Goal: Navigation & Orientation: Find specific page/section

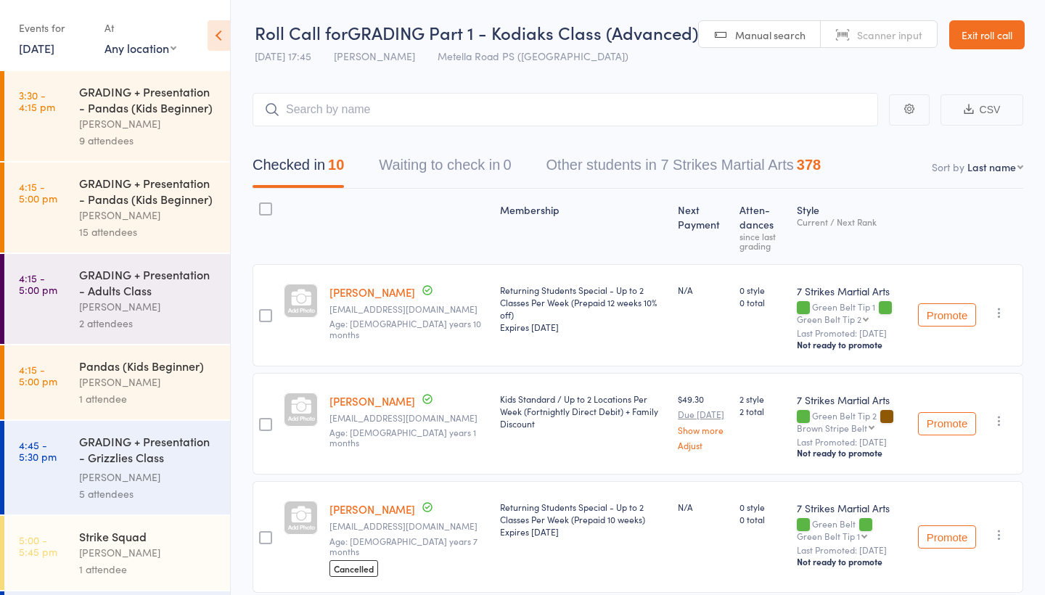
scroll to position [841, 0]
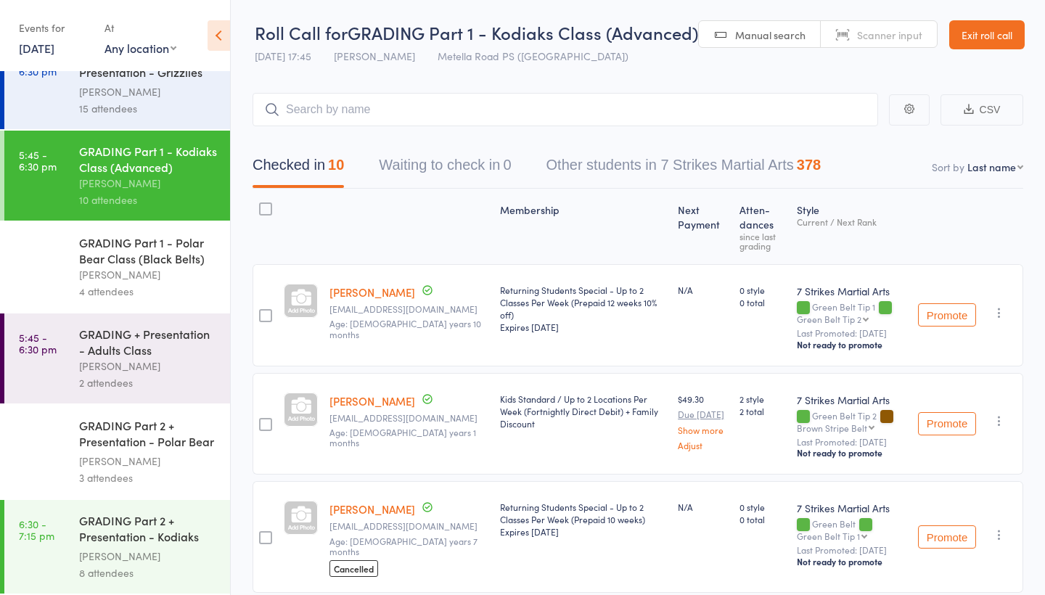
click at [489, 4] on header "Roll Call for GRADING Part 1 - Kodiaks Class (Advanced) [DATE] 17:45 [PERSON_NA…" at bounding box center [638, 35] width 814 height 71
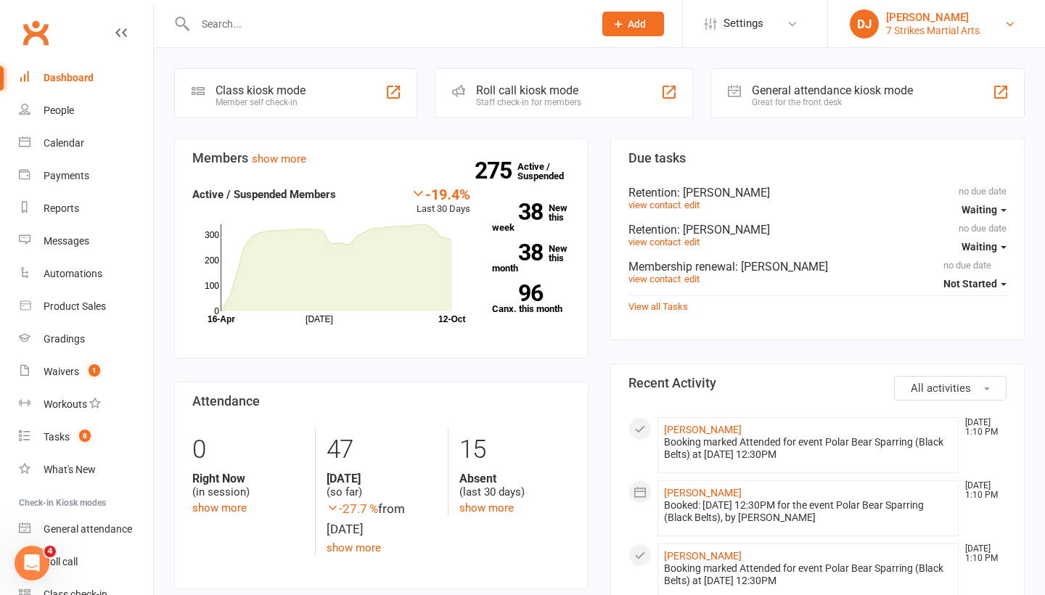
click at [976, 28] on div "7 Strikes Martial Arts" at bounding box center [933, 30] width 94 height 13
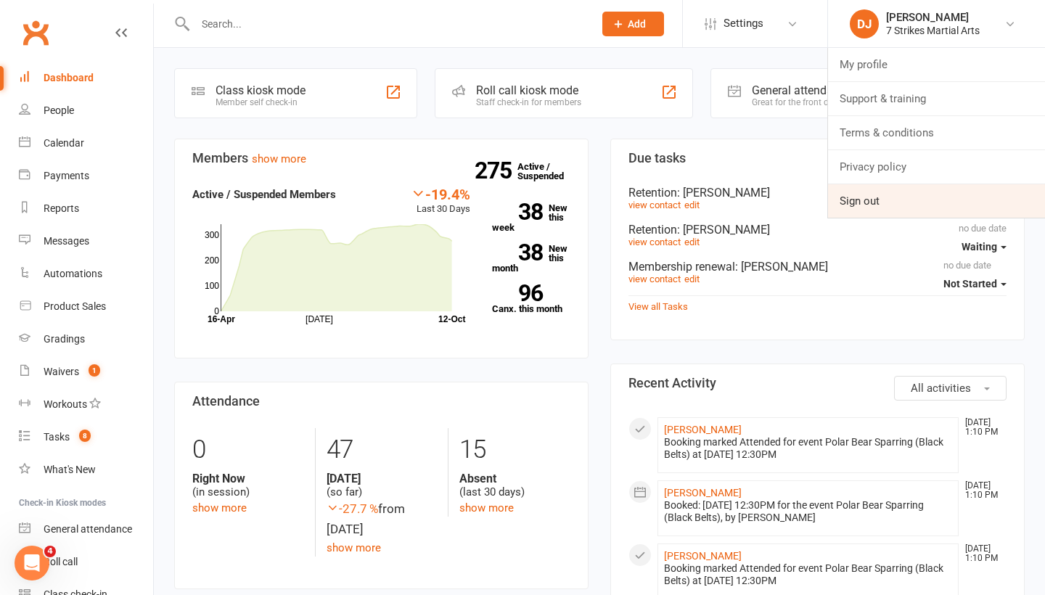
click at [898, 192] on link "Sign out" at bounding box center [936, 200] width 217 height 33
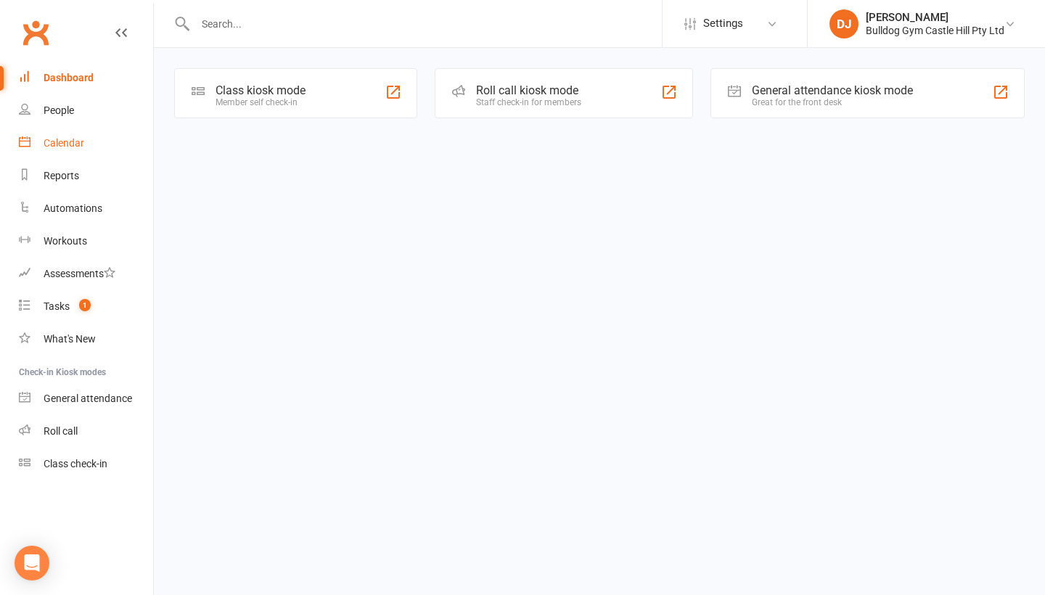
click at [78, 150] on link "Calendar" at bounding box center [86, 143] width 134 height 33
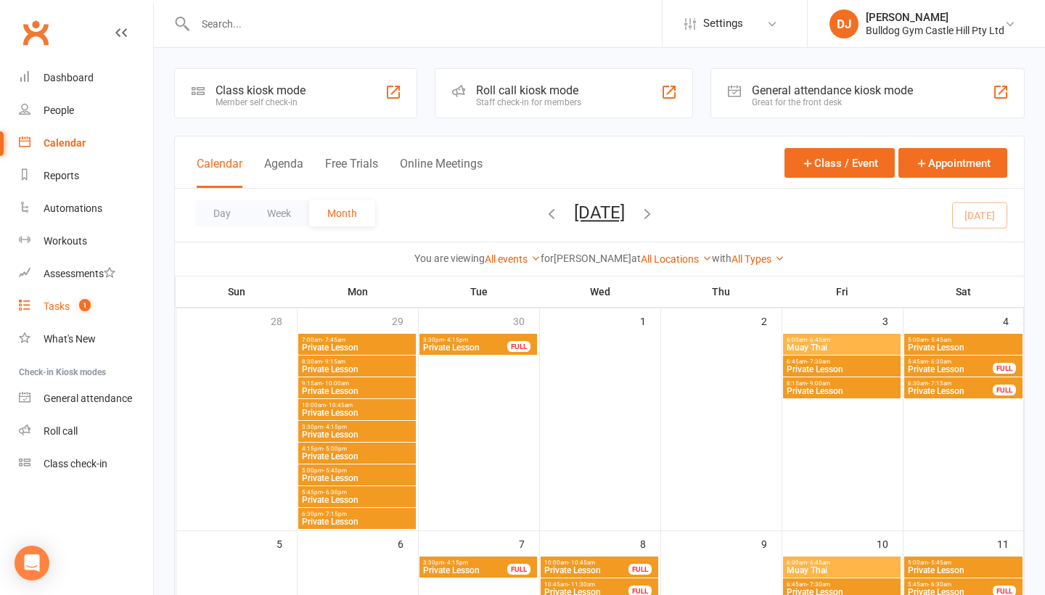
click at [59, 300] on link "Tasks 1" at bounding box center [86, 306] width 134 height 33
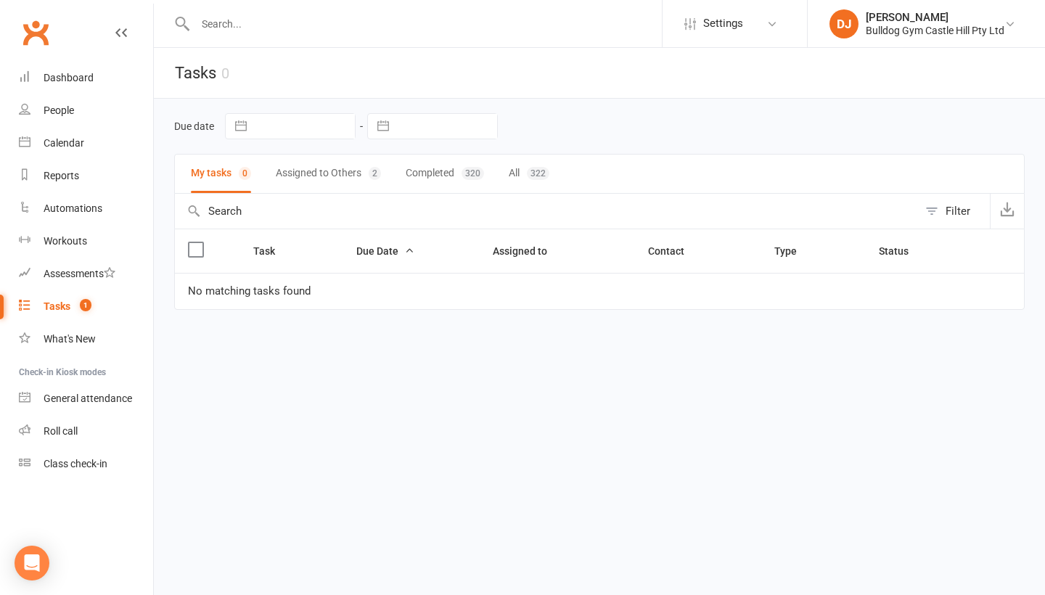
click at [317, 173] on button "Assigned to Others 2" at bounding box center [328, 174] width 105 height 38
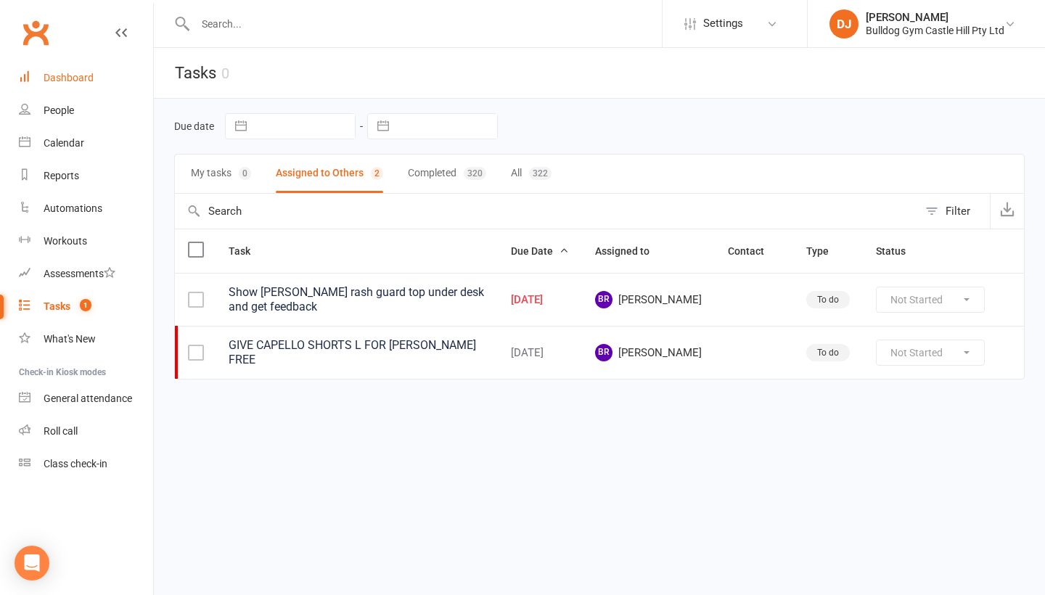
click at [104, 86] on link "Dashboard" at bounding box center [86, 78] width 134 height 33
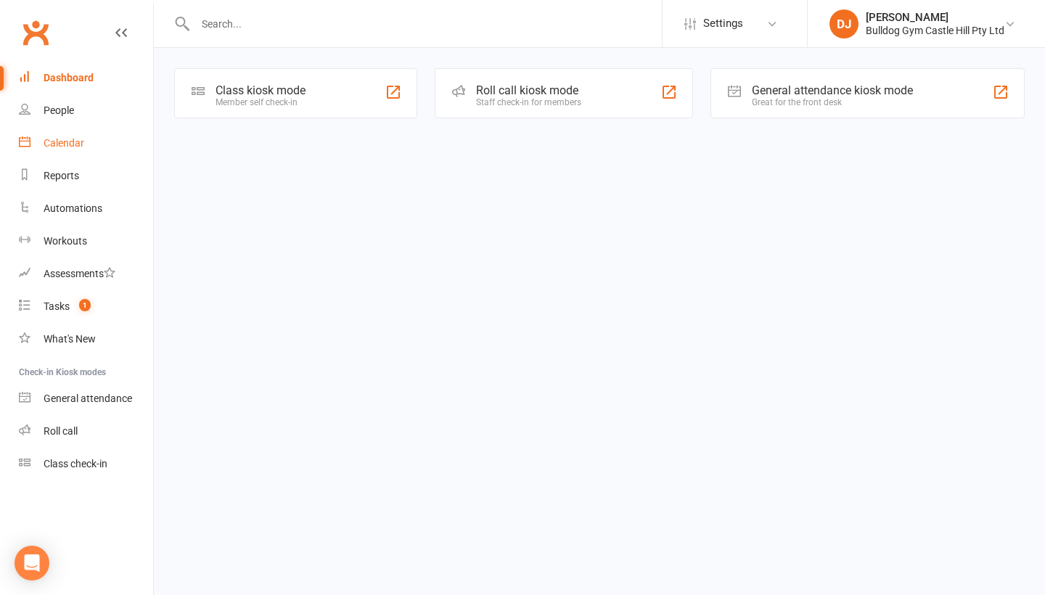
click at [90, 131] on link "Calendar" at bounding box center [86, 143] width 134 height 33
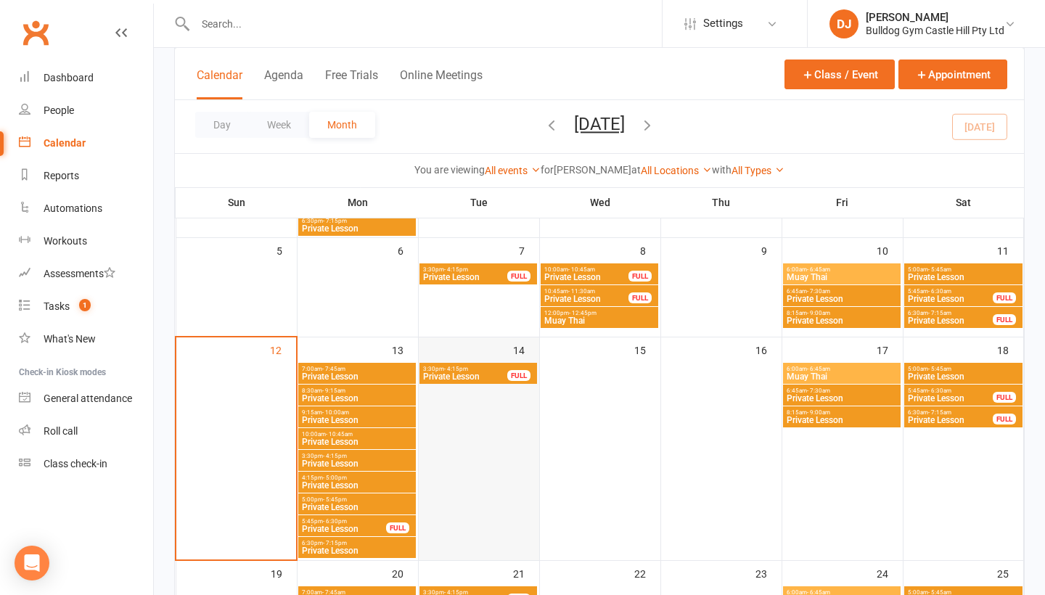
scroll to position [297, 0]
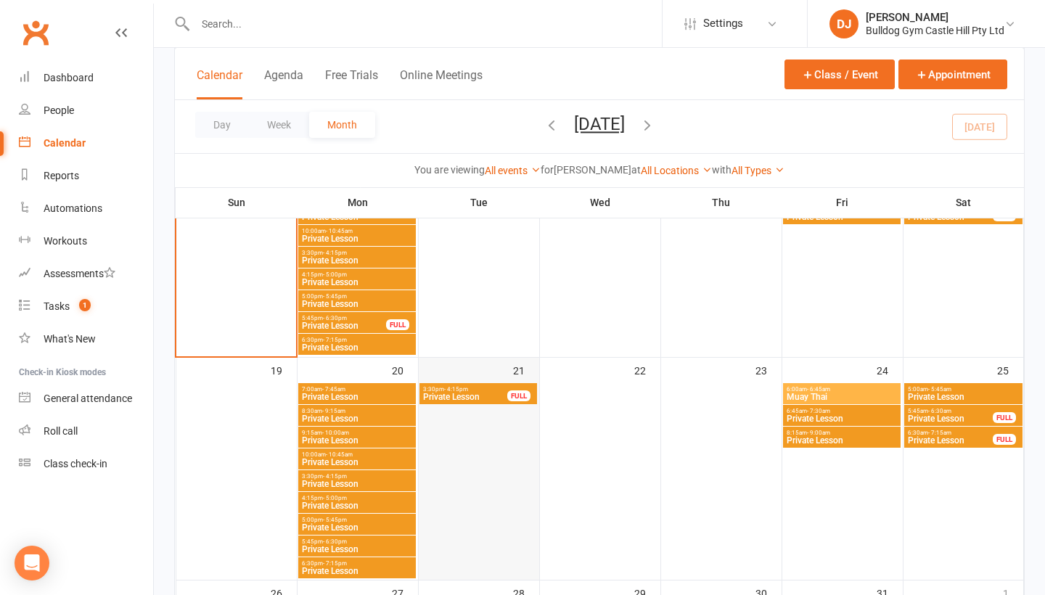
click at [524, 426] on div at bounding box center [479, 481] width 118 height 196
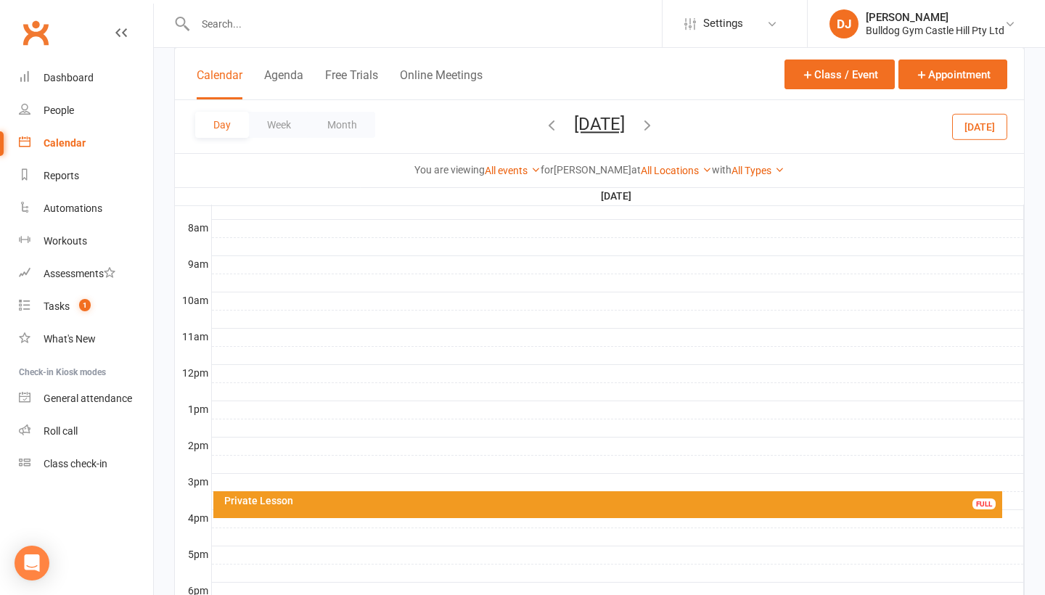
scroll to position [365, 0]
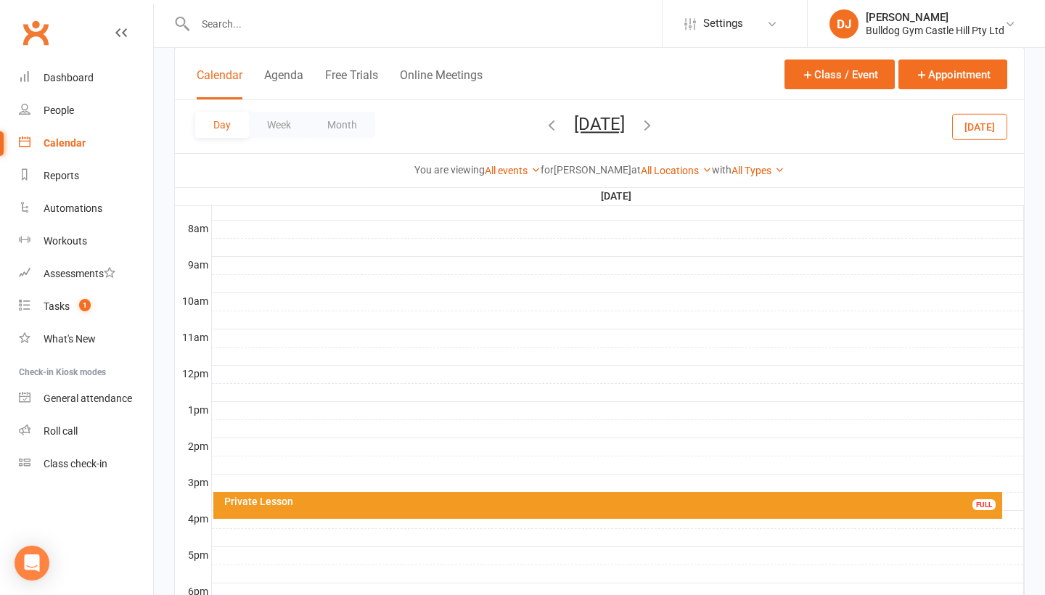
click at [116, 26] on link at bounding box center [121, 47] width 12 height 44
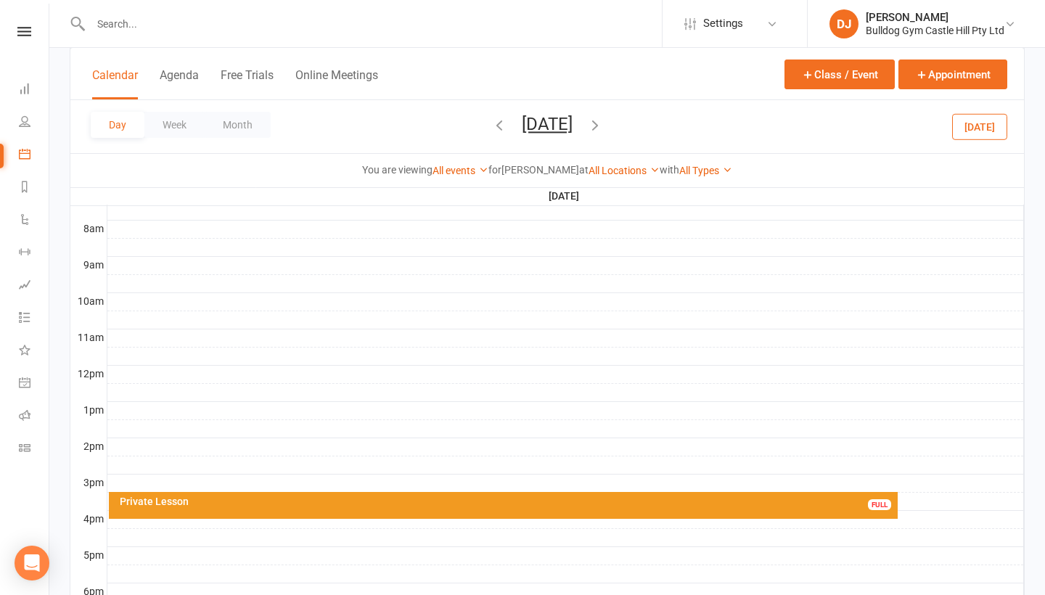
click at [116, 26] on input "text" at bounding box center [373, 24] width 575 height 20
click at [244, 125] on button "Month" at bounding box center [238, 125] width 66 height 26
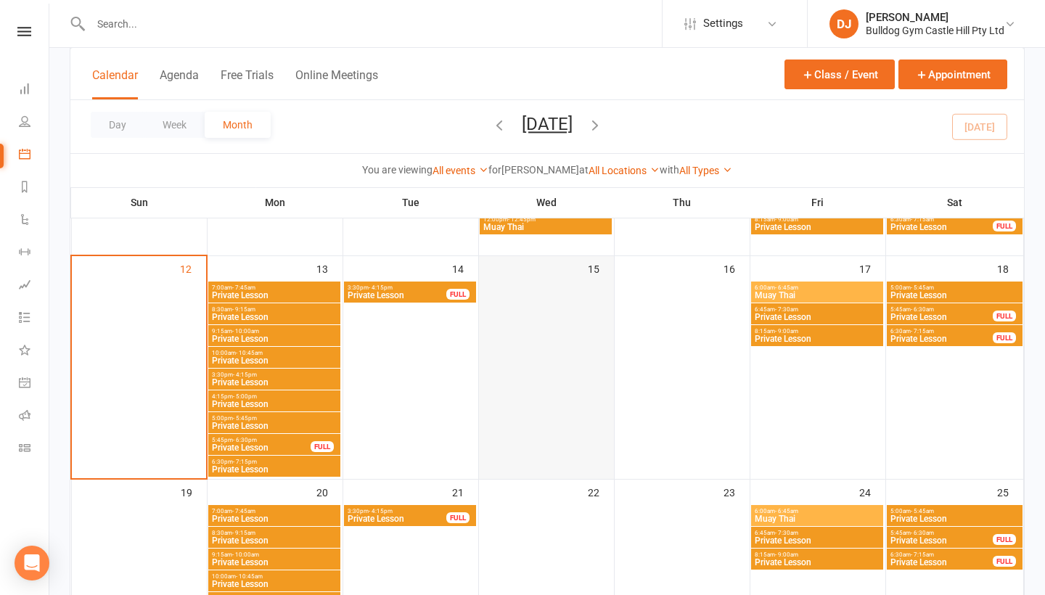
scroll to position [394, 0]
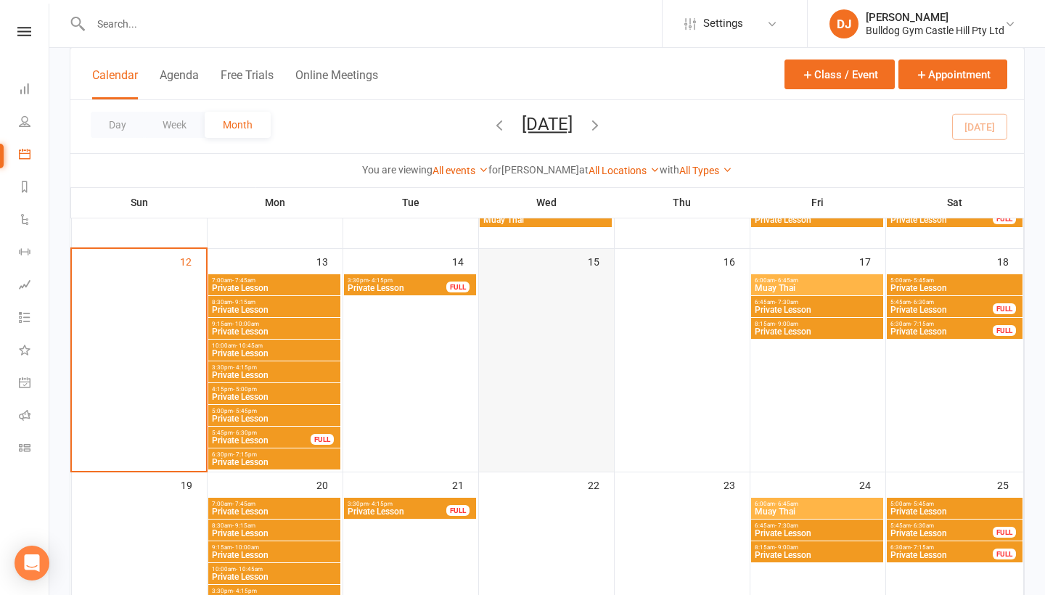
click at [551, 371] on div at bounding box center [546, 372] width 132 height 196
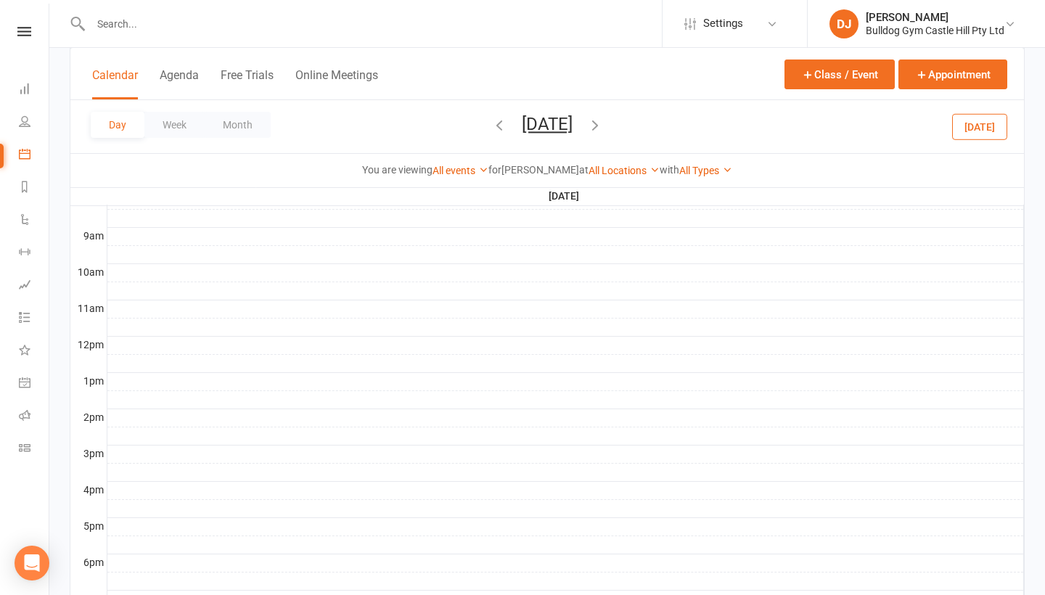
scroll to position [0, 0]
